Goal: Information Seeking & Learning: Learn about a topic

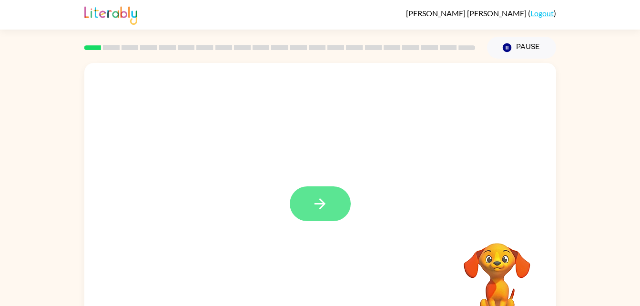
click at [334, 200] on button "button" at bounding box center [320, 203] width 61 height 35
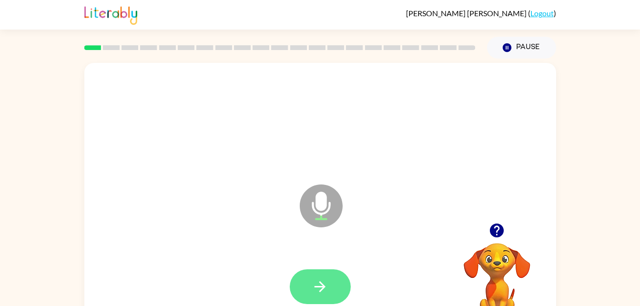
click at [316, 281] on icon "button" at bounding box center [320, 286] width 17 height 17
click at [328, 283] on icon "button" at bounding box center [320, 286] width 17 height 17
click at [315, 292] on icon "button" at bounding box center [320, 286] width 17 height 17
click at [319, 298] on button "button" at bounding box center [320, 286] width 61 height 35
click at [313, 277] on button "button" at bounding box center [320, 286] width 61 height 35
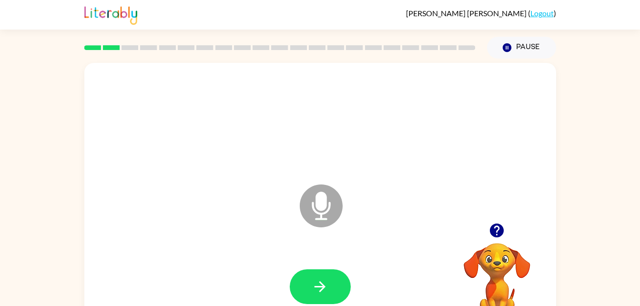
click at [486, 242] on div at bounding box center [496, 230] width 95 height 24
click at [499, 233] on icon "button" at bounding box center [497, 230] width 14 height 14
click at [326, 284] on icon "button" at bounding box center [320, 286] width 17 height 17
click at [330, 290] on button "button" at bounding box center [320, 286] width 61 height 35
click at [328, 287] on button "button" at bounding box center [320, 286] width 61 height 35
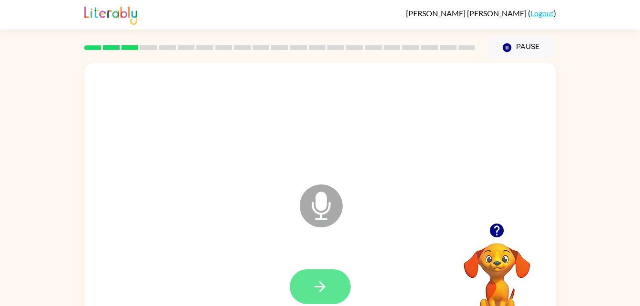
click at [331, 279] on button "button" at bounding box center [320, 286] width 61 height 35
click at [329, 287] on button "button" at bounding box center [320, 286] width 61 height 35
click at [323, 280] on icon "button" at bounding box center [320, 286] width 17 height 17
click at [317, 289] on icon "button" at bounding box center [320, 286] width 17 height 17
click at [330, 281] on button "button" at bounding box center [320, 286] width 61 height 35
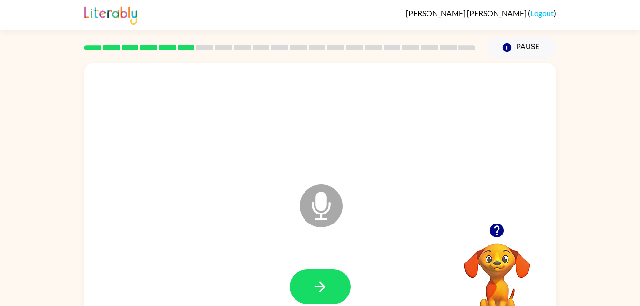
click at [496, 231] on icon "button" at bounding box center [497, 230] width 14 height 14
click at [324, 280] on icon "button" at bounding box center [320, 286] width 17 height 17
click at [308, 291] on button "button" at bounding box center [320, 286] width 61 height 35
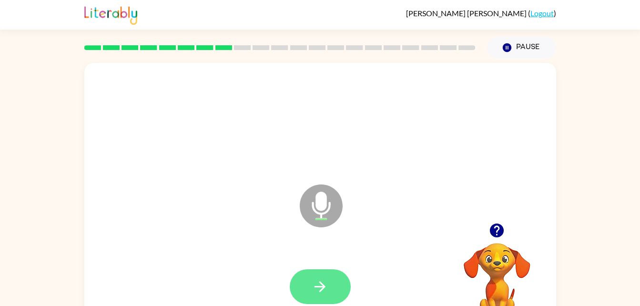
click at [329, 296] on button "button" at bounding box center [320, 286] width 61 height 35
click at [329, 283] on button "button" at bounding box center [320, 286] width 61 height 35
click at [332, 289] on button "button" at bounding box center [320, 286] width 61 height 35
click at [319, 296] on button "button" at bounding box center [320, 286] width 61 height 35
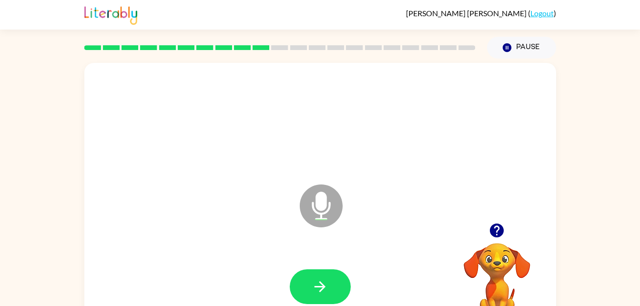
click at [502, 234] on icon "button" at bounding box center [497, 230] width 14 height 14
click at [316, 281] on icon "button" at bounding box center [320, 286] width 17 height 17
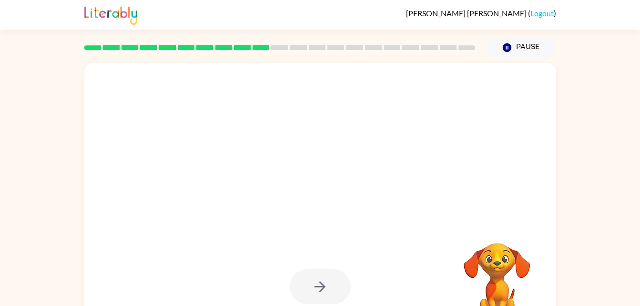
click at [499, 270] on video "Your browser must support playing .mp4 files to use Literably. Please try using…" at bounding box center [496, 275] width 95 height 95
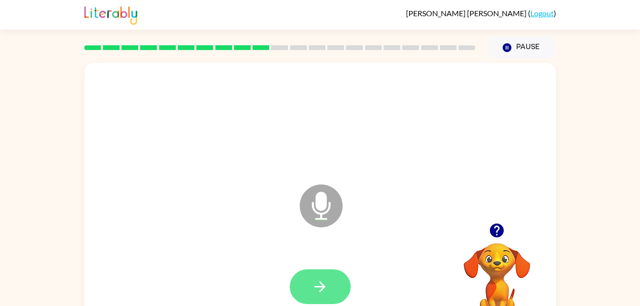
click at [325, 291] on icon "button" at bounding box center [320, 286] width 17 height 17
click at [325, 277] on button "button" at bounding box center [320, 286] width 61 height 35
click at [331, 281] on button "button" at bounding box center [320, 286] width 61 height 35
click at [328, 270] on button "button" at bounding box center [320, 286] width 61 height 35
click at [318, 295] on button "button" at bounding box center [320, 286] width 61 height 35
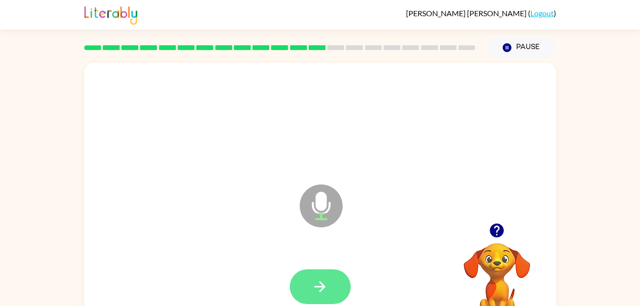
click at [325, 290] on icon "button" at bounding box center [320, 286] width 17 height 17
click at [304, 292] on button "button" at bounding box center [320, 286] width 61 height 35
click at [327, 292] on icon "button" at bounding box center [320, 286] width 17 height 17
click at [323, 286] on icon "button" at bounding box center [319, 286] width 11 height 11
click at [322, 291] on icon "button" at bounding box center [320, 286] width 17 height 17
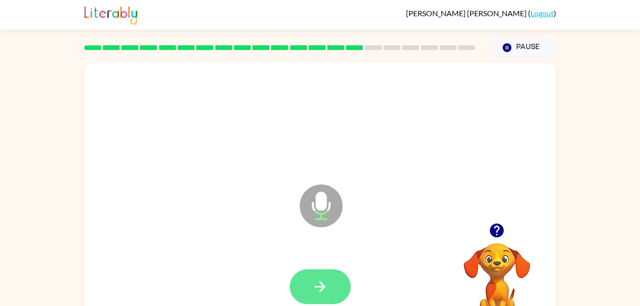
click at [322, 281] on icon "button" at bounding box center [320, 286] width 17 height 17
click at [501, 240] on button "button" at bounding box center [497, 230] width 24 height 24
click at [326, 294] on icon "button" at bounding box center [320, 286] width 17 height 17
click at [317, 295] on button "button" at bounding box center [320, 286] width 61 height 35
click at [326, 288] on icon "button" at bounding box center [320, 286] width 17 height 17
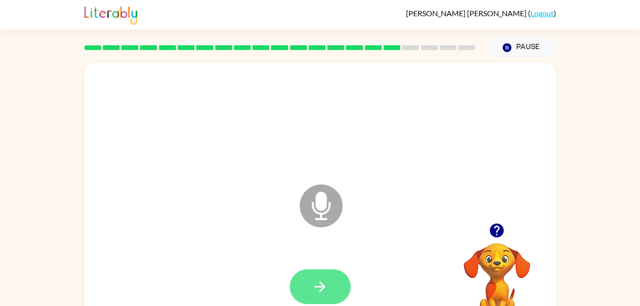
click at [323, 283] on icon "button" at bounding box center [320, 286] width 17 height 17
click at [489, 235] on icon "button" at bounding box center [496, 230] width 17 height 17
click at [499, 234] on icon "button" at bounding box center [497, 230] width 14 height 14
click at [485, 223] on div at bounding box center [496, 230] width 95 height 24
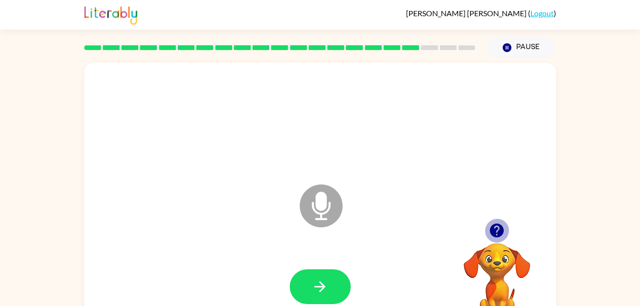
click at [504, 236] on icon "button" at bounding box center [496, 230] width 17 height 17
click at [487, 229] on video "Your browser must support playing .mp4 files to use Literably. Please try using…" at bounding box center [496, 275] width 95 height 95
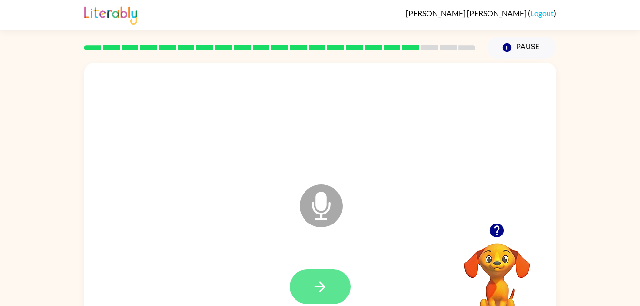
click at [320, 274] on button "button" at bounding box center [320, 286] width 61 height 35
click at [327, 278] on icon "button" at bounding box center [320, 286] width 17 height 17
click at [337, 290] on button "button" at bounding box center [320, 286] width 61 height 35
click at [325, 284] on icon "button" at bounding box center [320, 286] width 17 height 17
click at [327, 282] on icon "button" at bounding box center [320, 286] width 17 height 17
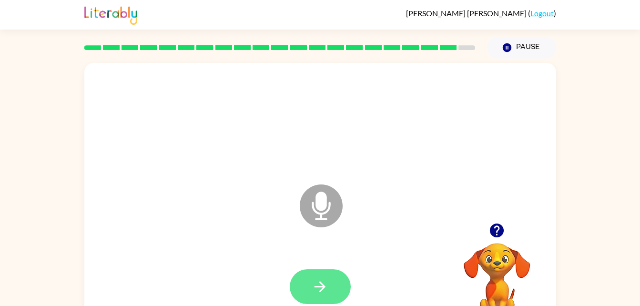
click at [335, 274] on button "button" at bounding box center [320, 286] width 61 height 35
click at [323, 284] on icon "button" at bounding box center [319, 286] width 11 height 11
click at [339, 286] on button "button" at bounding box center [320, 286] width 61 height 35
click at [334, 295] on button "button" at bounding box center [320, 286] width 61 height 35
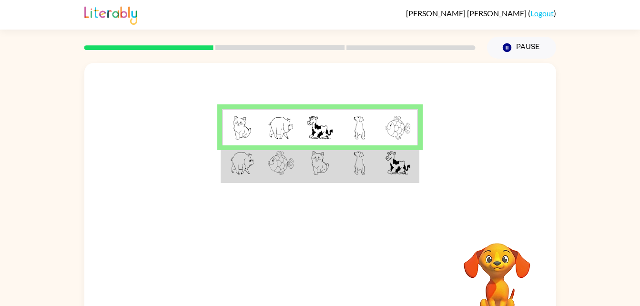
click at [374, 163] on td at bounding box center [359, 163] width 39 height 37
click at [377, 173] on td at bounding box center [359, 163] width 39 height 37
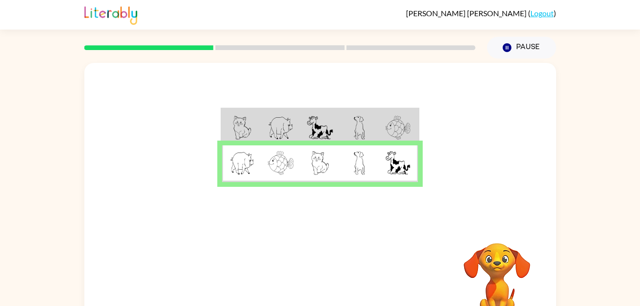
click at [367, 160] on td at bounding box center [359, 163] width 39 height 37
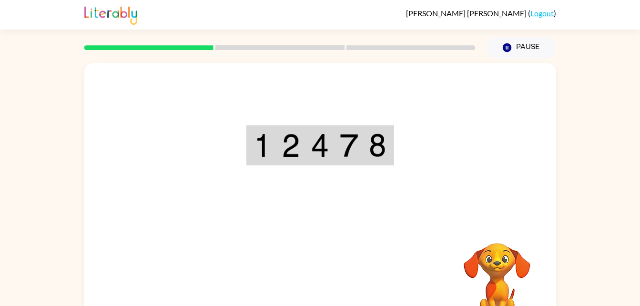
click at [335, 287] on div "Your browser must support playing .mp4 files to use Literably. Please try using…" at bounding box center [320, 199] width 472 height 272
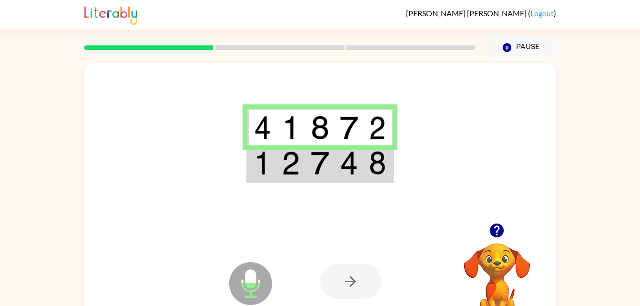
click at [375, 160] on img at bounding box center [377, 163] width 17 height 24
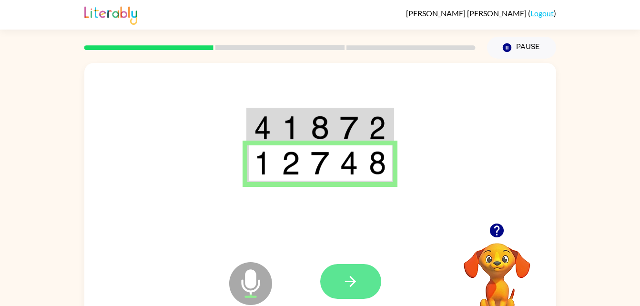
click at [380, 276] on button "button" at bounding box center [350, 281] width 61 height 35
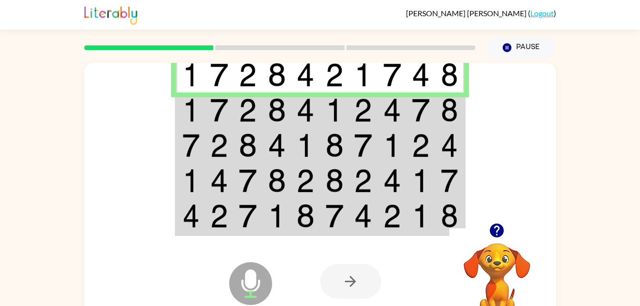
click at [452, 122] on img at bounding box center [449, 110] width 17 height 24
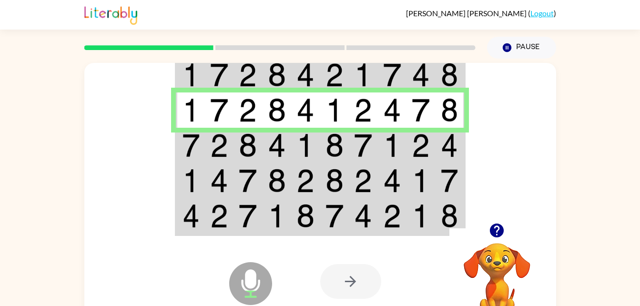
click at [392, 155] on img at bounding box center [392, 145] width 18 height 24
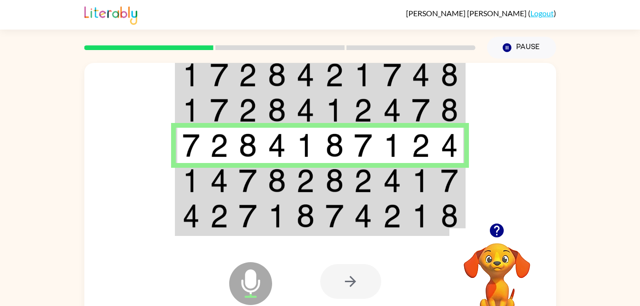
click at [179, 183] on td at bounding box center [190, 180] width 29 height 35
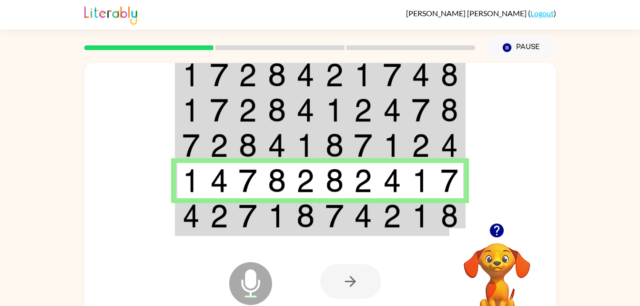
click at [244, 222] on img at bounding box center [248, 216] width 18 height 24
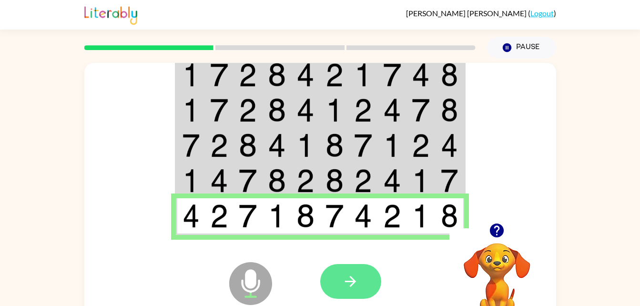
click at [360, 284] on button "button" at bounding box center [350, 281] width 61 height 35
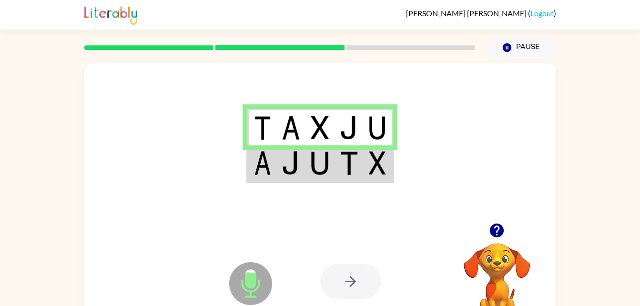
click at [350, 152] on img at bounding box center [349, 163] width 18 height 24
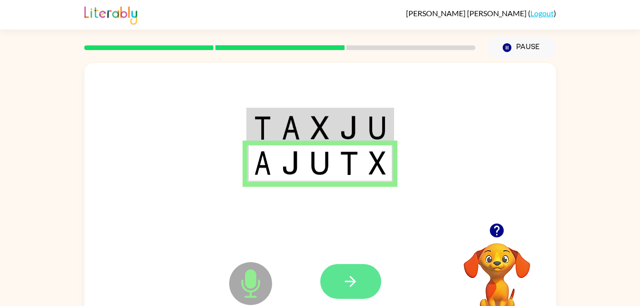
click at [347, 295] on button "button" at bounding box center [350, 281] width 61 height 35
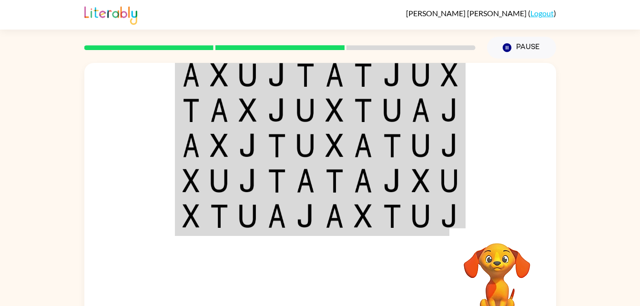
click at [202, 89] on td at bounding box center [190, 74] width 29 height 37
click at [374, 75] on td at bounding box center [363, 74] width 29 height 37
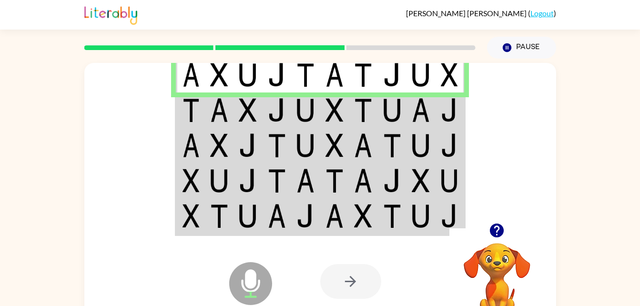
click at [186, 112] on img at bounding box center [190, 110] width 17 height 24
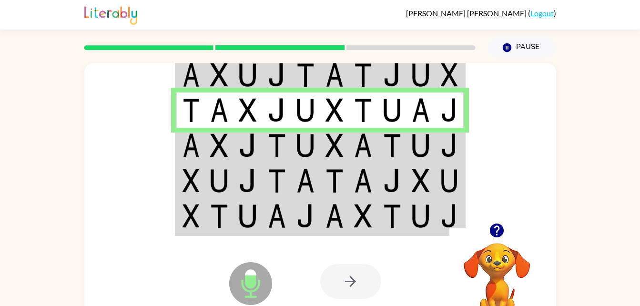
click at [181, 159] on td at bounding box center [190, 145] width 29 height 35
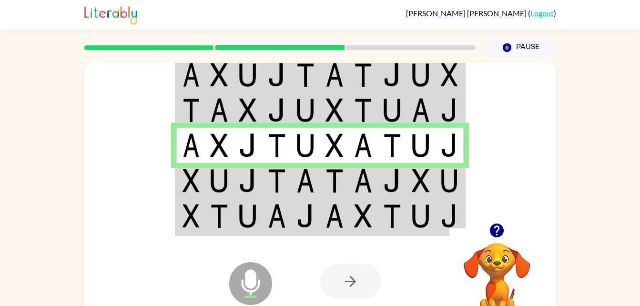
click at [188, 183] on img at bounding box center [190, 181] width 17 height 24
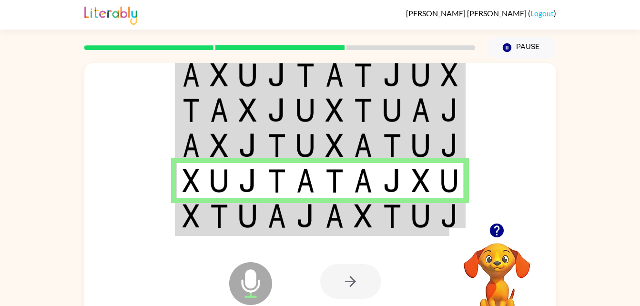
click at [211, 222] on img at bounding box center [219, 216] width 18 height 24
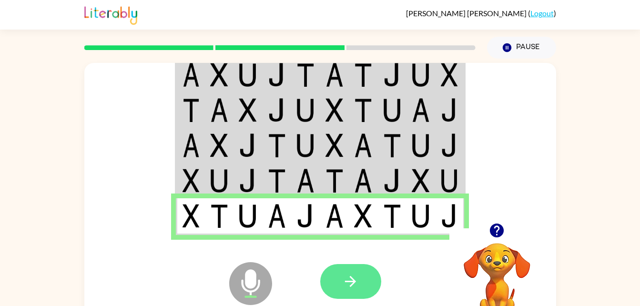
click at [350, 292] on button "button" at bounding box center [350, 281] width 61 height 35
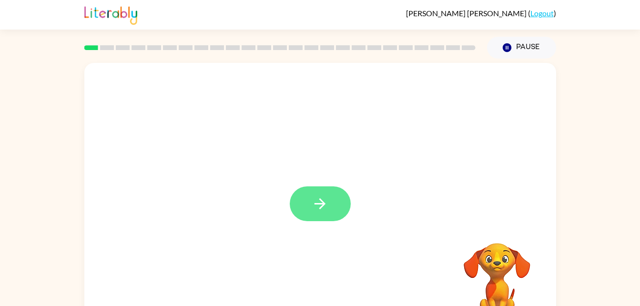
click at [313, 221] on button "button" at bounding box center [320, 203] width 61 height 35
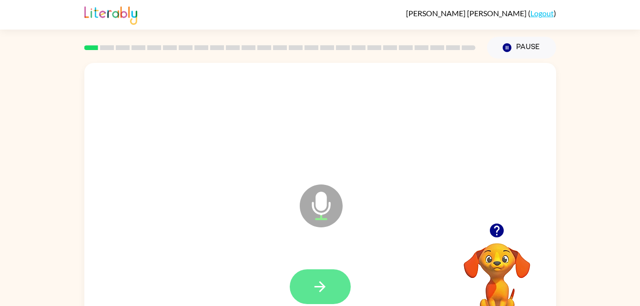
click at [320, 292] on icon "button" at bounding box center [319, 286] width 11 height 11
click at [331, 286] on button "button" at bounding box center [320, 286] width 61 height 35
click at [332, 287] on button "button" at bounding box center [320, 286] width 61 height 35
click at [317, 287] on icon "button" at bounding box center [320, 286] width 17 height 17
click at [330, 290] on button "button" at bounding box center [320, 286] width 61 height 35
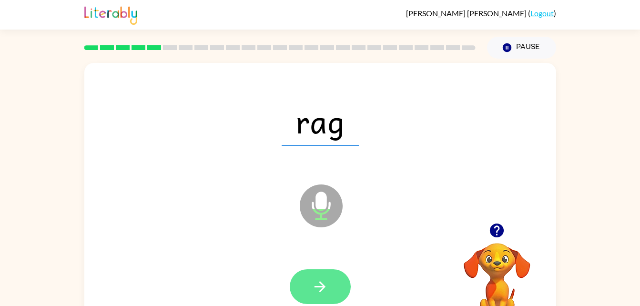
click at [319, 290] on icon "button" at bounding box center [320, 286] width 17 height 17
click at [310, 303] on button "button" at bounding box center [320, 286] width 61 height 35
click at [314, 277] on button "button" at bounding box center [320, 286] width 61 height 35
click at [323, 290] on icon "button" at bounding box center [320, 286] width 17 height 17
click at [334, 291] on button "button" at bounding box center [320, 286] width 61 height 35
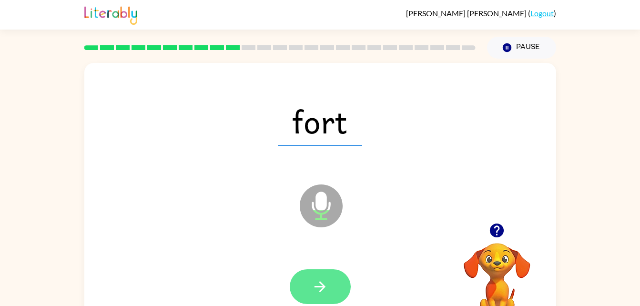
click at [332, 288] on button "button" at bounding box center [320, 286] width 61 height 35
click at [323, 296] on button "button" at bounding box center [320, 286] width 61 height 35
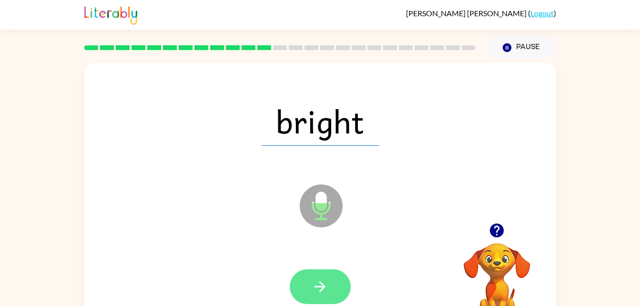
click at [324, 284] on icon "button" at bounding box center [320, 286] width 17 height 17
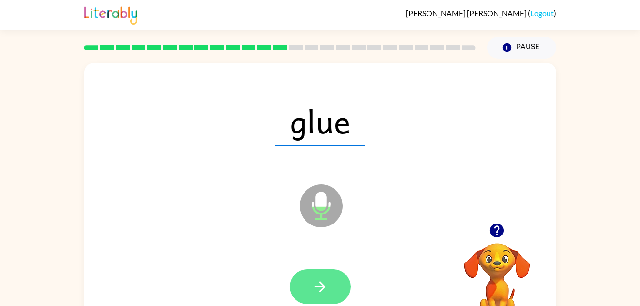
click at [325, 301] on button "button" at bounding box center [320, 286] width 61 height 35
click at [317, 289] on icon "button" at bounding box center [320, 286] width 17 height 17
click at [318, 288] on icon "button" at bounding box center [320, 286] width 17 height 17
click at [321, 289] on icon "button" at bounding box center [320, 286] width 17 height 17
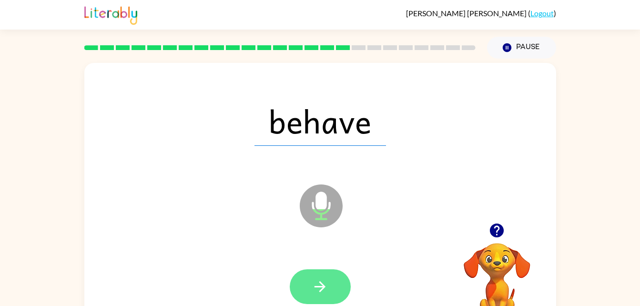
click at [315, 296] on button "button" at bounding box center [320, 286] width 61 height 35
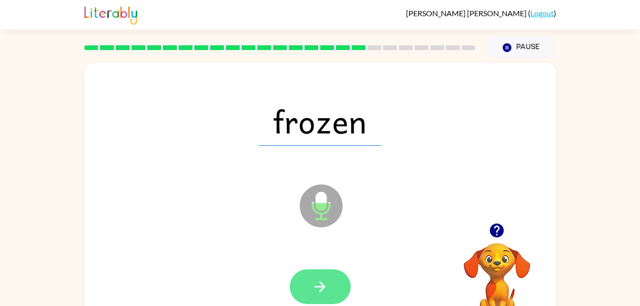
click at [302, 288] on button "button" at bounding box center [320, 286] width 61 height 35
click at [323, 299] on button "button" at bounding box center [320, 286] width 61 height 35
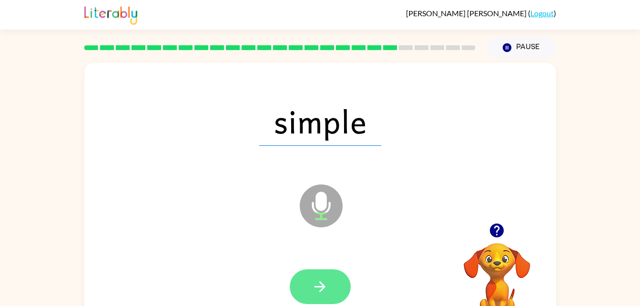
click at [323, 290] on icon "button" at bounding box center [320, 286] width 17 height 17
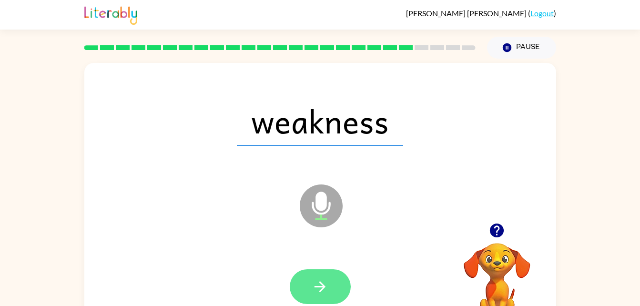
click at [329, 290] on button "button" at bounding box center [320, 286] width 61 height 35
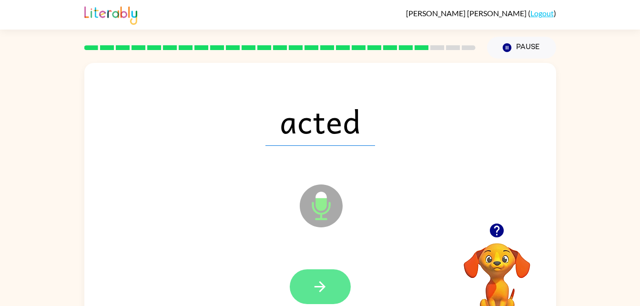
click at [322, 281] on icon "button" at bounding box center [320, 286] width 17 height 17
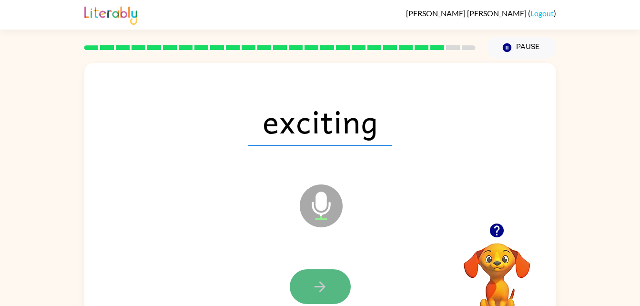
click at [325, 285] on icon "button" at bounding box center [320, 286] width 17 height 17
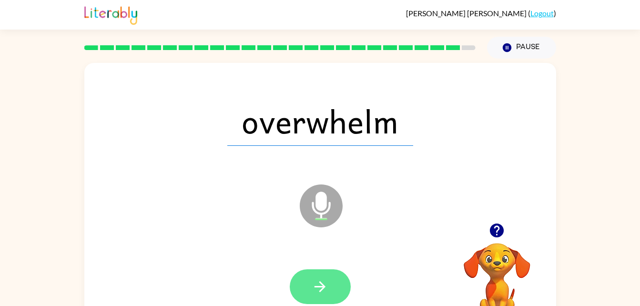
click at [321, 298] on button "button" at bounding box center [320, 286] width 61 height 35
